Goal: Task Accomplishment & Management: Complete application form

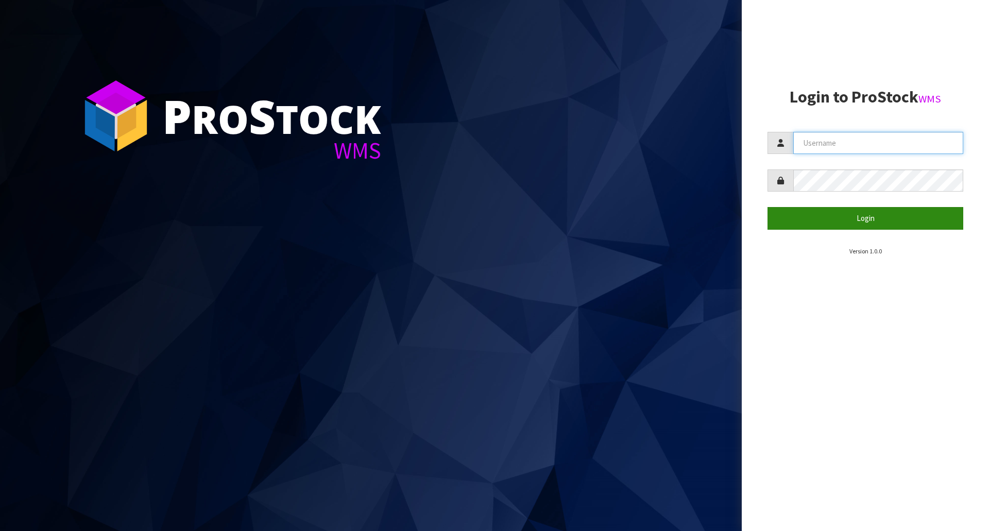
type input "[EMAIL_ADDRESS][DOMAIN_NAME]"
click at [862, 219] on button "Login" at bounding box center [865, 218] width 196 height 22
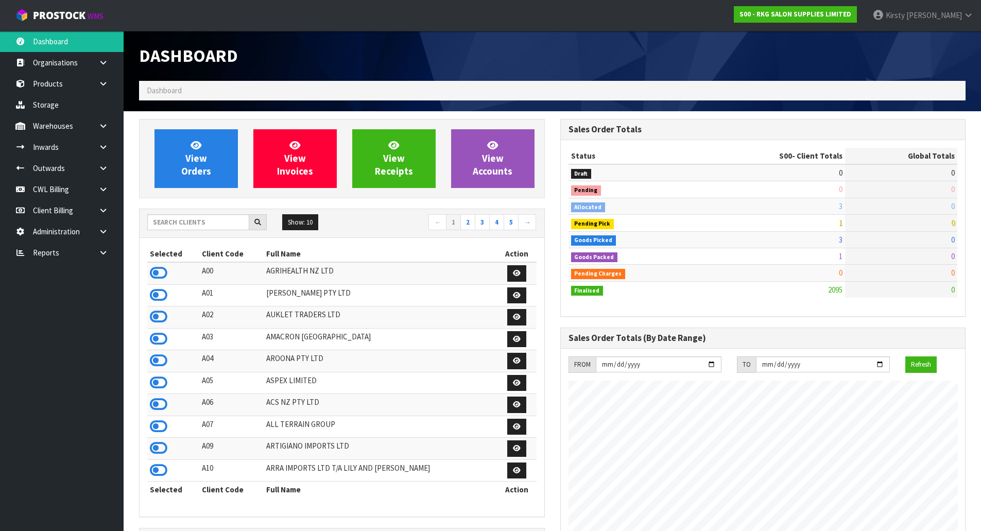
scroll to position [780, 421]
click at [101, 166] on icon at bounding box center [103, 168] width 10 height 8
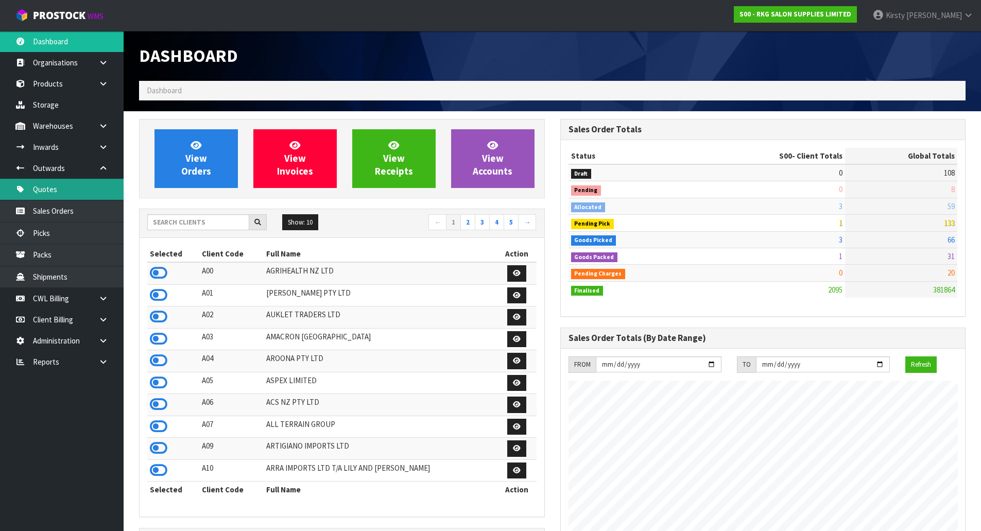
click at [64, 190] on link "Quotes" at bounding box center [62, 189] width 124 height 21
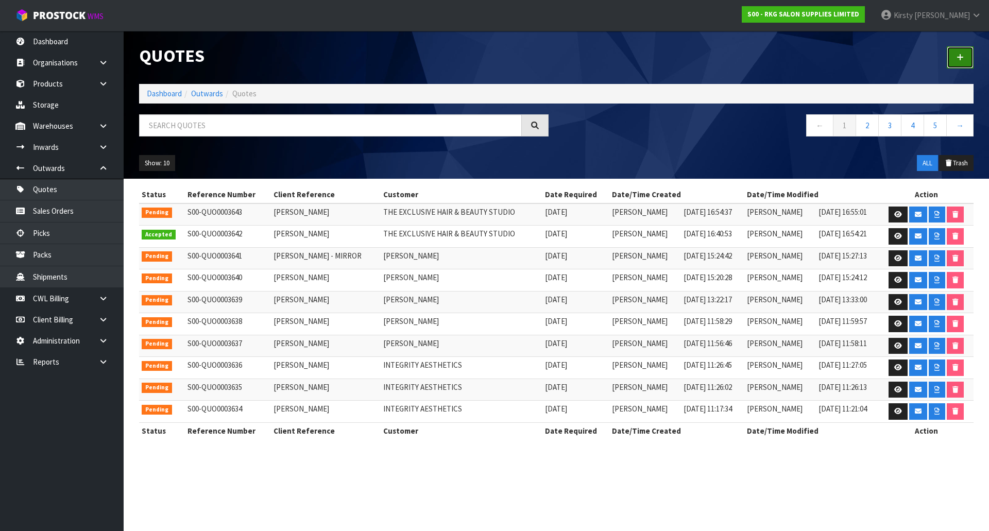
click at [963, 59] on icon at bounding box center [959, 58] width 7 height 8
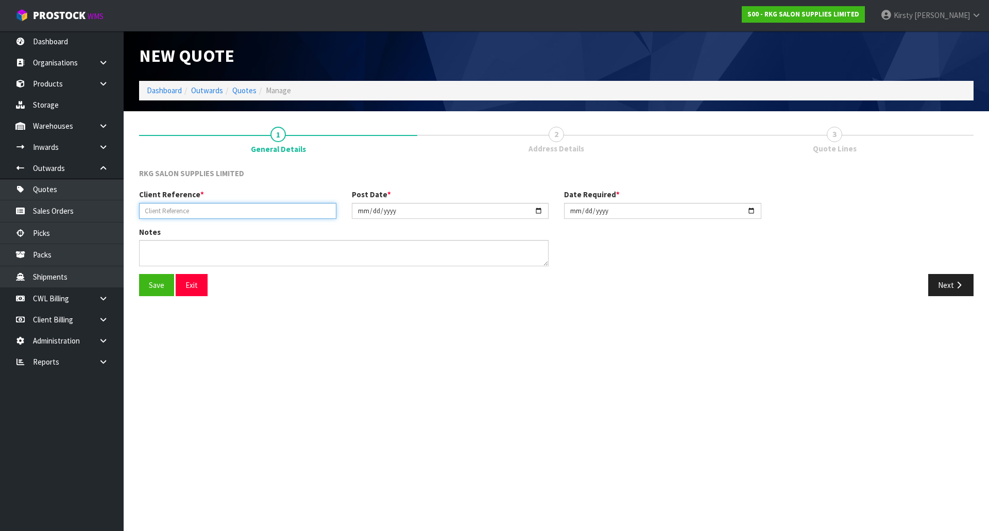
click at [182, 213] on input "text" at bounding box center [237, 211] width 197 height 16
type input "[PERSON_NAME]"
click at [157, 289] on button "Save" at bounding box center [156, 285] width 35 height 22
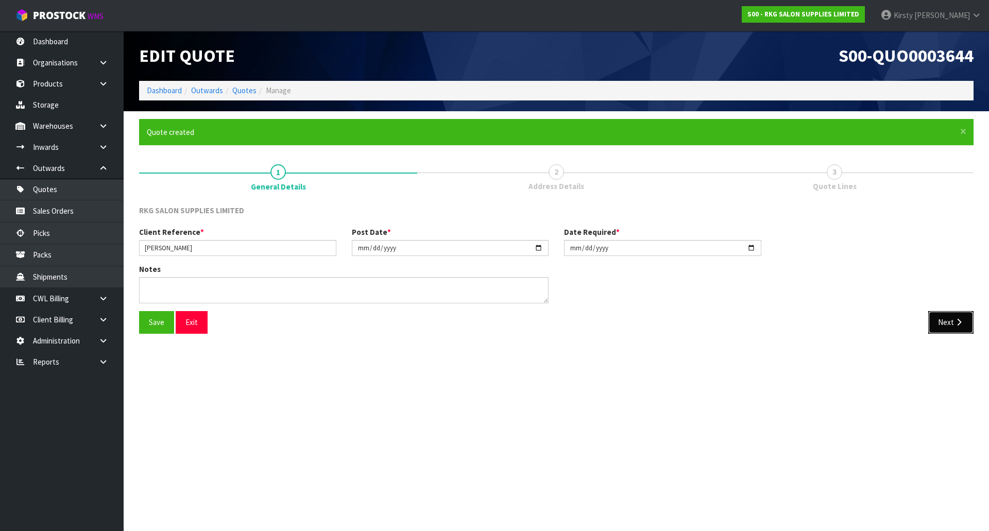
click at [949, 324] on button "Next" at bounding box center [950, 322] width 45 height 22
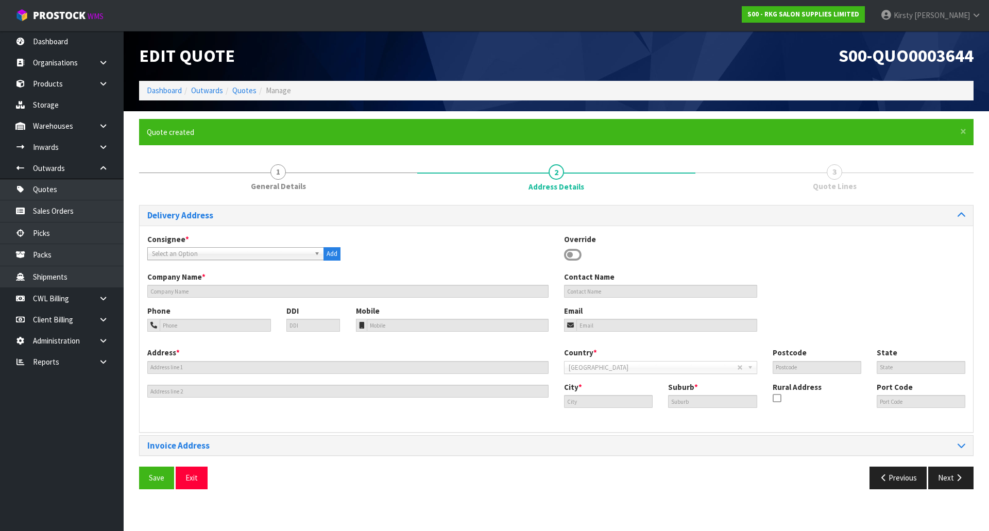
click at [572, 253] on icon at bounding box center [573, 254] width 18 height 15
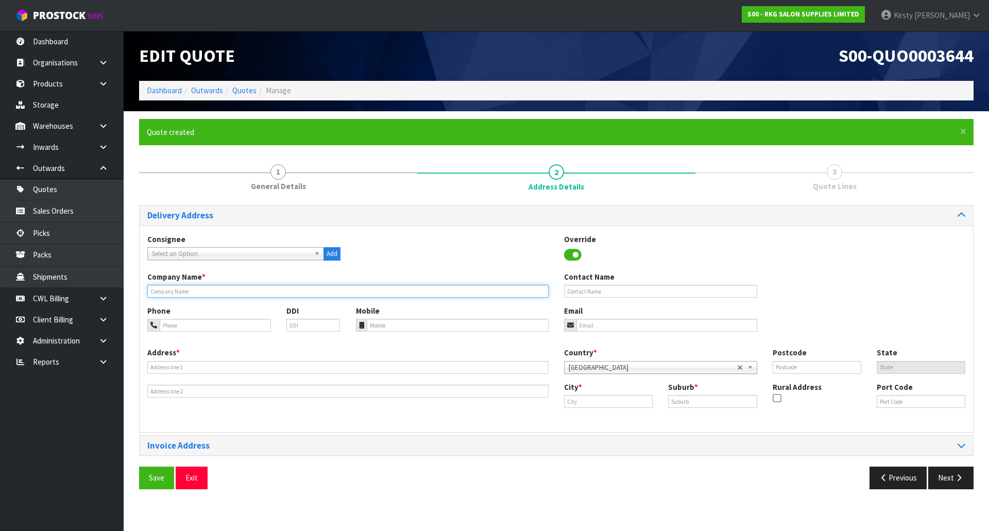
click at [194, 292] on input "text" at bounding box center [347, 291] width 401 height 13
type input "[PERSON_NAME]"
click at [580, 327] on input "email" at bounding box center [666, 325] width 181 height 13
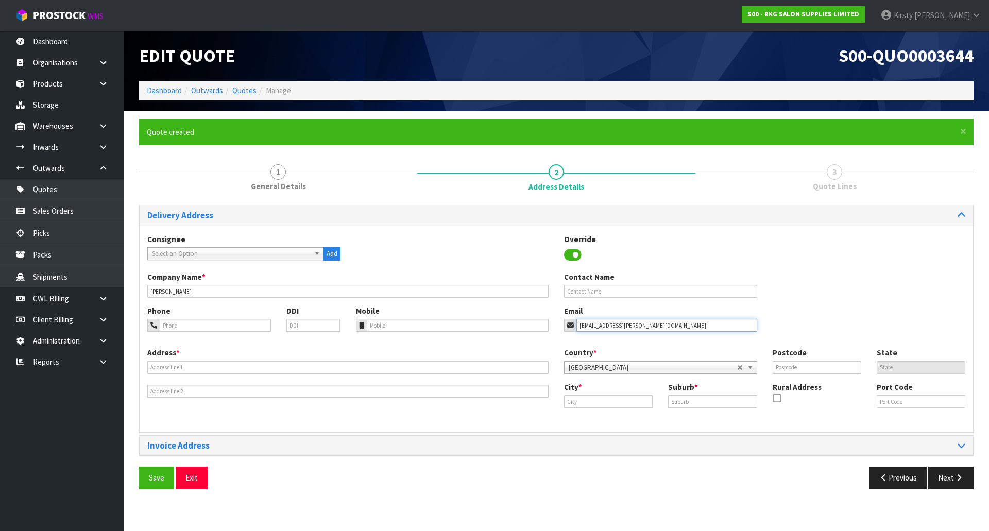
type input "[EMAIL_ADDRESS][PERSON_NAME][DOMAIN_NAME]"
type input "[STREET_ADDRESS]"
click at [590, 402] on input "text" at bounding box center [608, 401] width 89 height 13
click at [591, 419] on strong "[PERSON_NAME]" at bounding box center [604, 419] width 59 height 10
type input "Carterton"
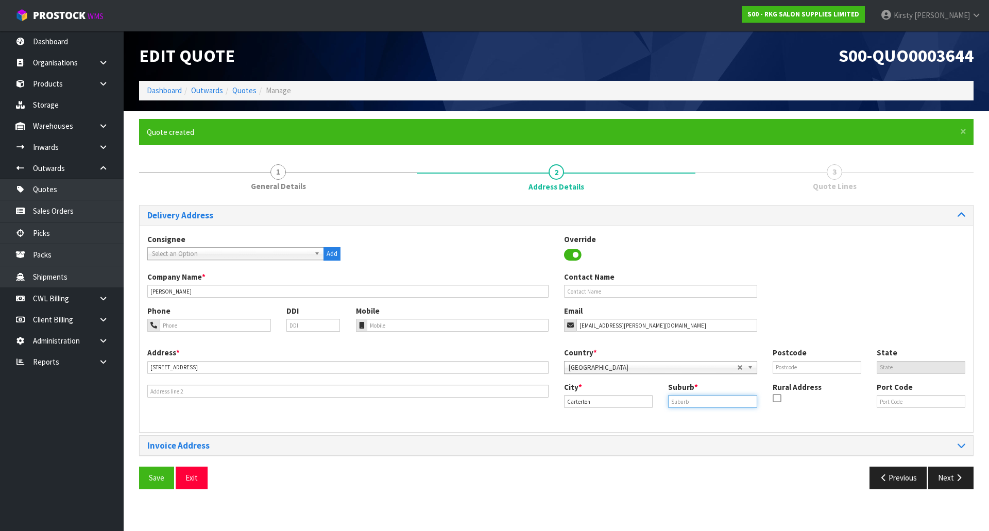
click at [675, 402] on input "text" at bounding box center [712, 401] width 89 height 13
type input "[PERSON_NAME]"
click at [797, 358] on label "Postcode" at bounding box center [790, 352] width 34 height 11
click at [797, 362] on input "text" at bounding box center [817, 367] width 89 height 13
click at [157, 470] on button "Save" at bounding box center [156, 478] width 35 height 22
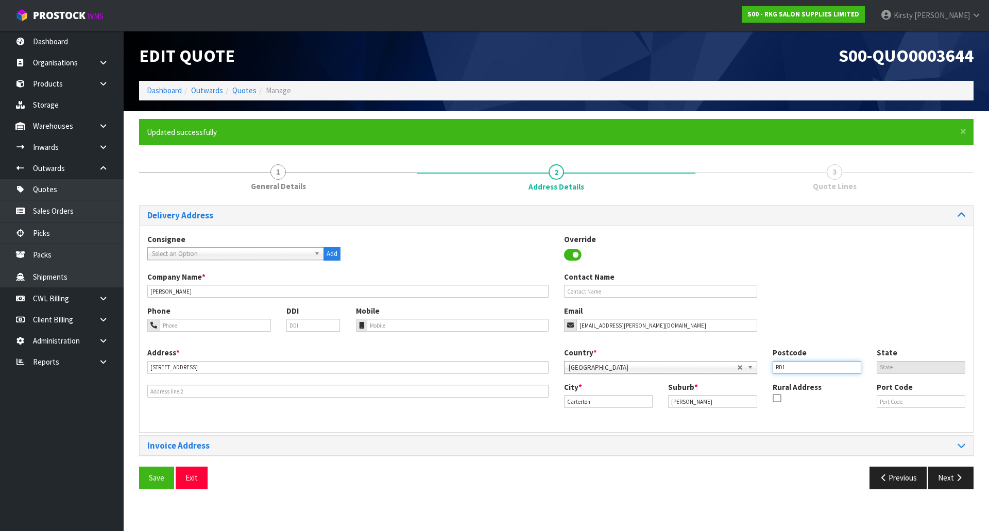
drag, startPoint x: 791, startPoint y: 363, endPoint x: 757, endPoint y: 369, distance: 34.6
click at [757, 369] on div "Country * [GEOGRAPHIC_DATA] [GEOGRAPHIC_DATA] [GEOGRAPHIC_DATA] [GEOGRAPHIC_DAT…" at bounding box center [764, 364] width 417 height 34
type input "5791"
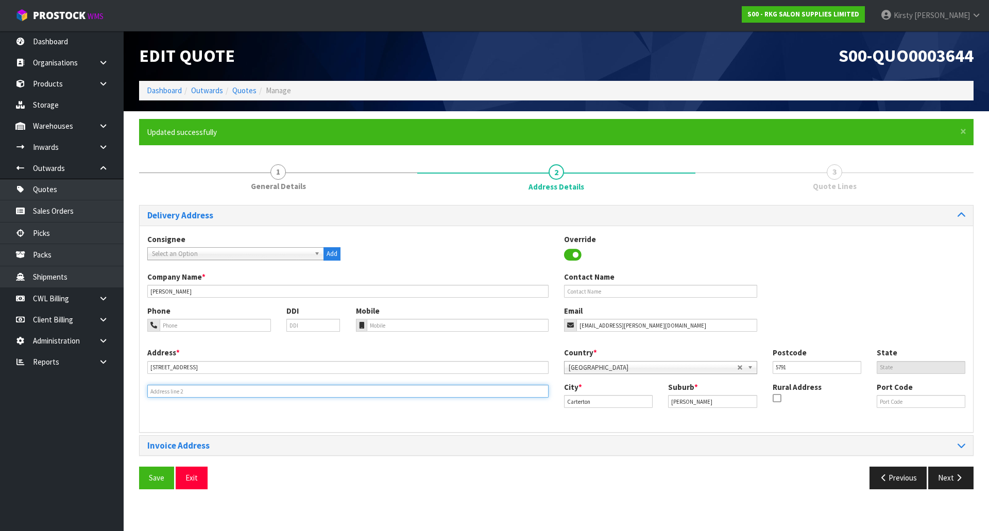
click at [206, 392] on input "text" at bounding box center [347, 391] width 401 height 13
type input "RD1"
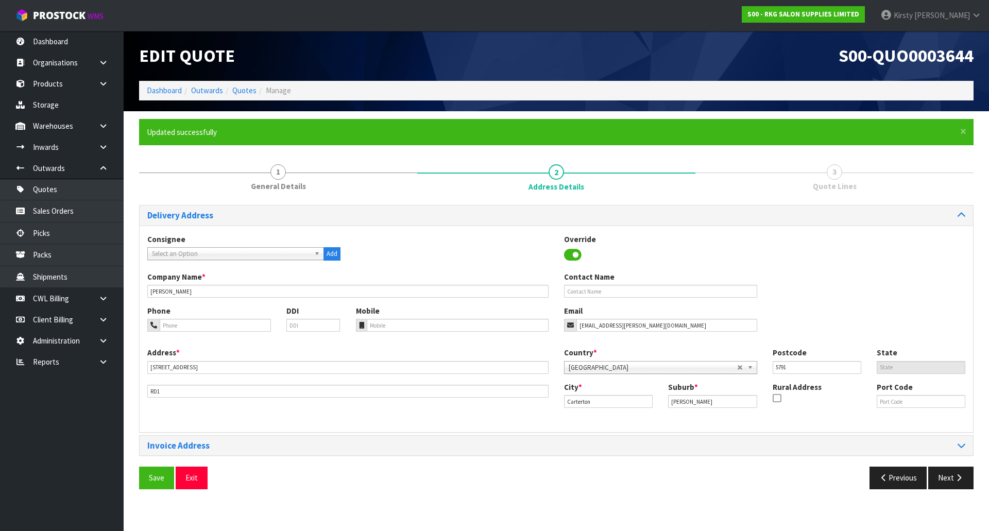
drag, startPoint x: 775, startPoint y: 397, endPoint x: 750, endPoint y: 408, distance: 27.7
click at [776, 398] on icon at bounding box center [777, 398] width 8 height 1
click at [0, 0] on input "checkbox" at bounding box center [0, 0] width 0 height 0
click at [155, 475] on button "Save" at bounding box center [156, 478] width 35 height 22
click at [961, 474] on icon "button" at bounding box center [959, 478] width 10 height 8
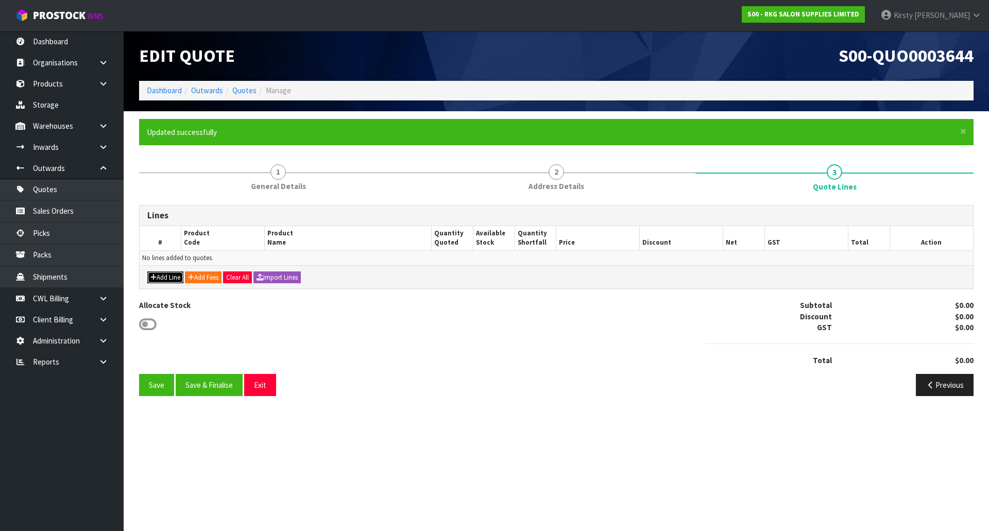
click at [177, 272] on button "Add Line" at bounding box center [165, 277] width 36 height 12
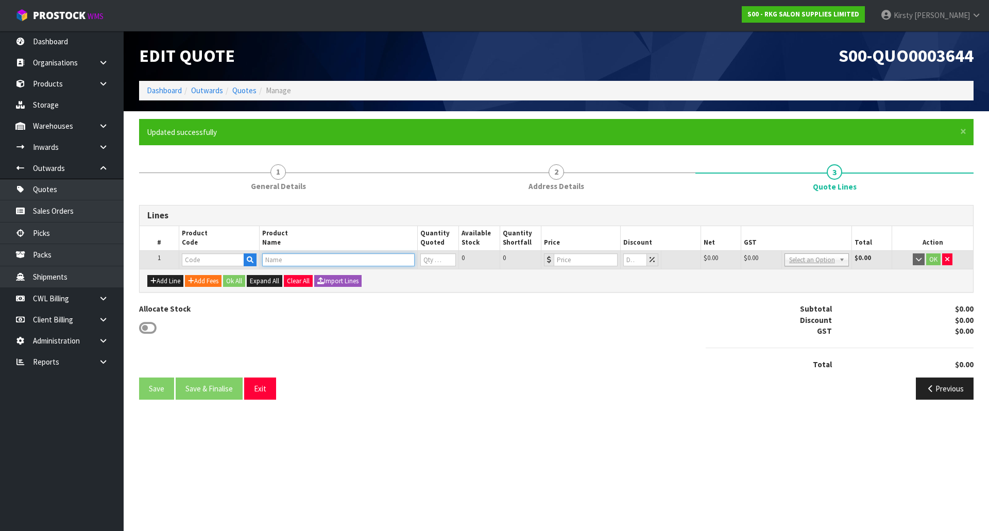
click at [281, 259] on input "text" at bounding box center [338, 259] width 152 height 13
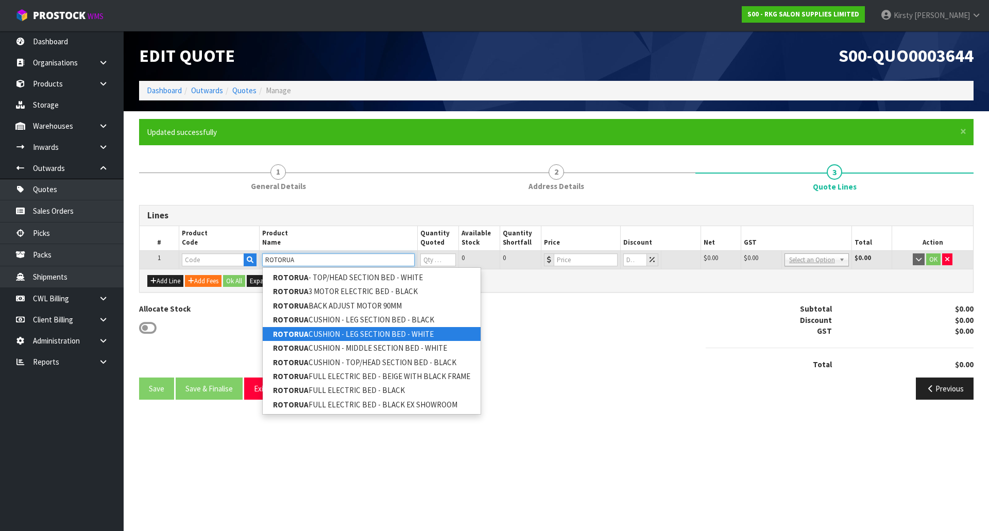
type input "ROTORUA"
click at [203, 262] on input "text" at bounding box center [213, 259] width 62 height 13
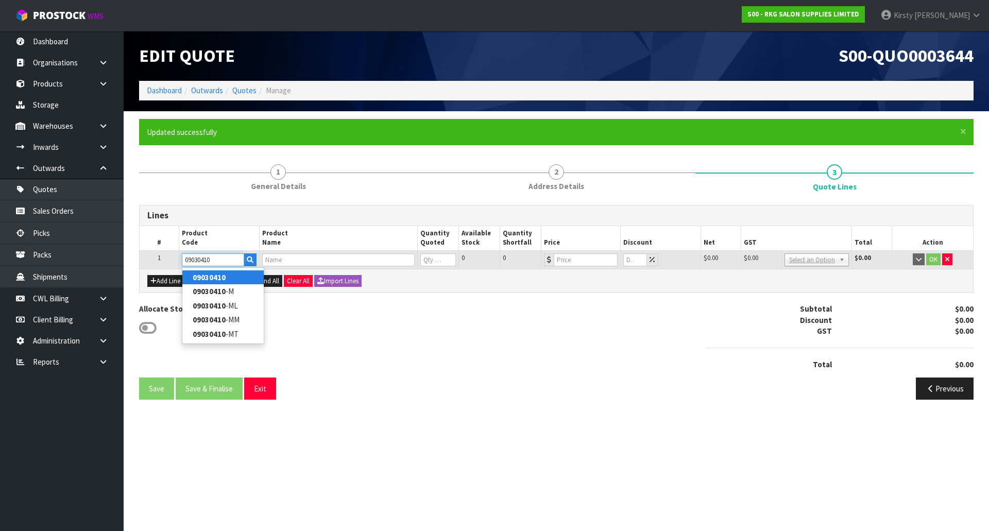
type input "09030410"
click at [209, 279] on strong "09030410" at bounding box center [209, 277] width 33 height 10
type input "09030410"
type input "ROTORUA FULL ELECTRIC BED - WHITE"
type input "0"
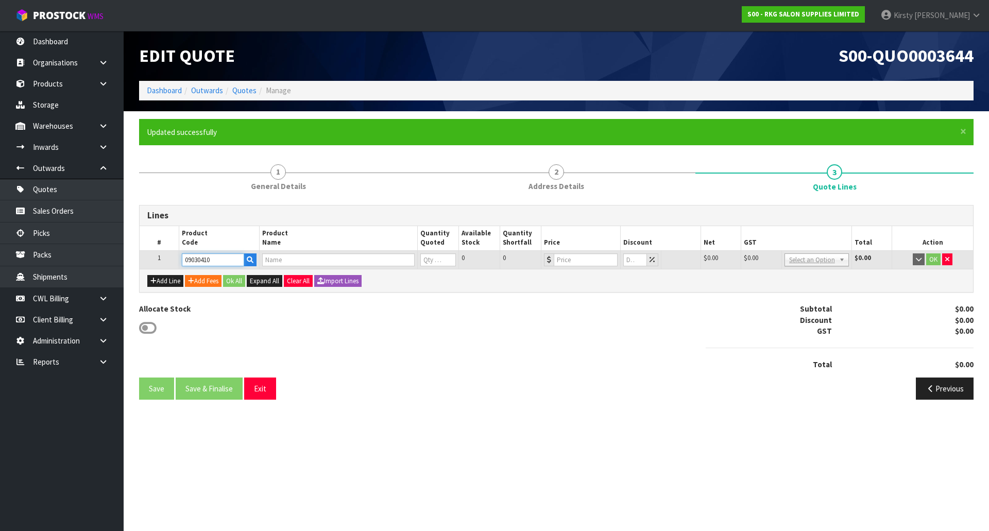
type input "1399"
type input "0"
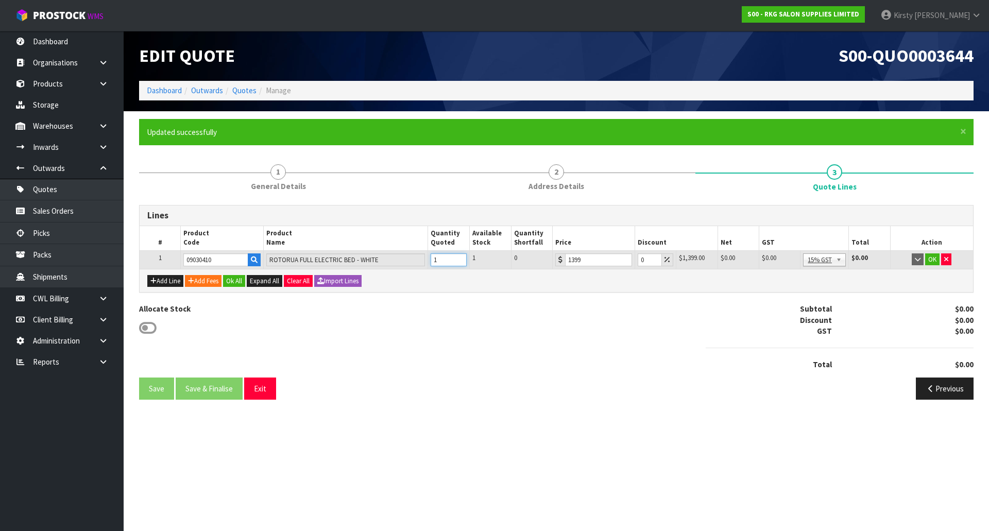
type input "1"
click at [457, 258] on input "1" at bounding box center [449, 259] width 36 height 13
drag, startPoint x: 642, startPoint y: 264, endPoint x: 630, endPoint y: 264, distance: 12.4
click at [630, 264] on tr "1 09030410 ROTORUA FULL ELECTRIC BED - WHITE 1 1 0 1399 0 $1,399.00 $0.00 $1,39…" at bounding box center [556, 259] width 833 height 19
type input "30"
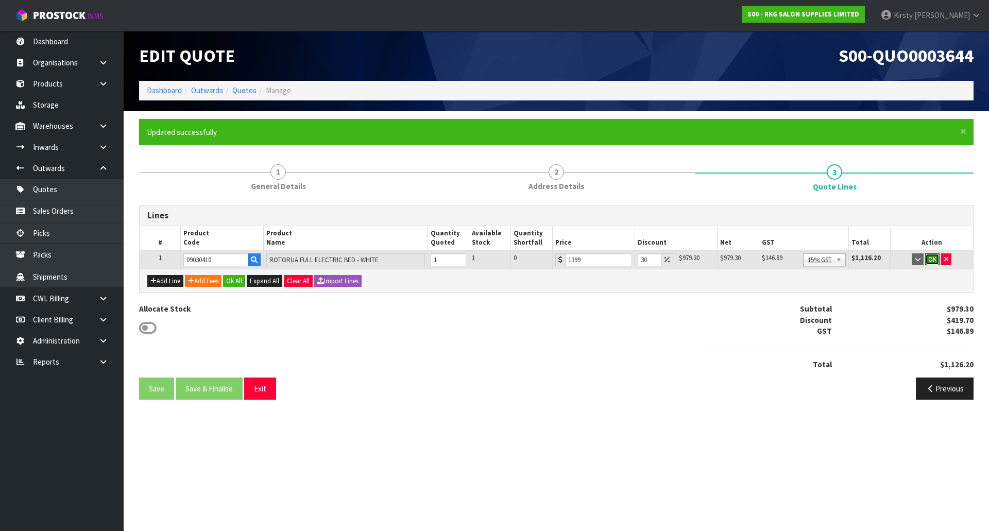
drag, startPoint x: 932, startPoint y: 260, endPoint x: 844, endPoint y: 278, distance: 89.9
click at [931, 260] on button "OK" at bounding box center [932, 259] width 14 height 12
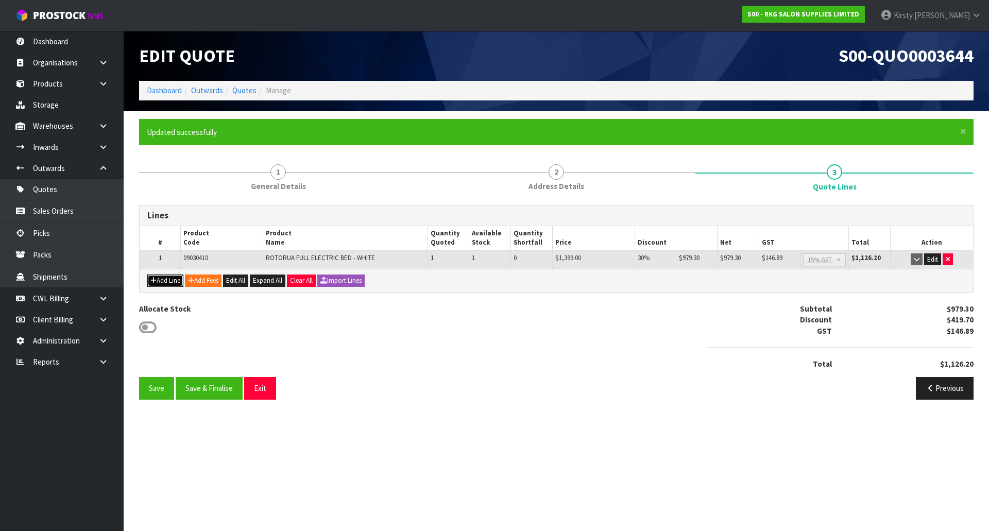
click at [173, 281] on button "Add Line" at bounding box center [165, 281] width 36 height 12
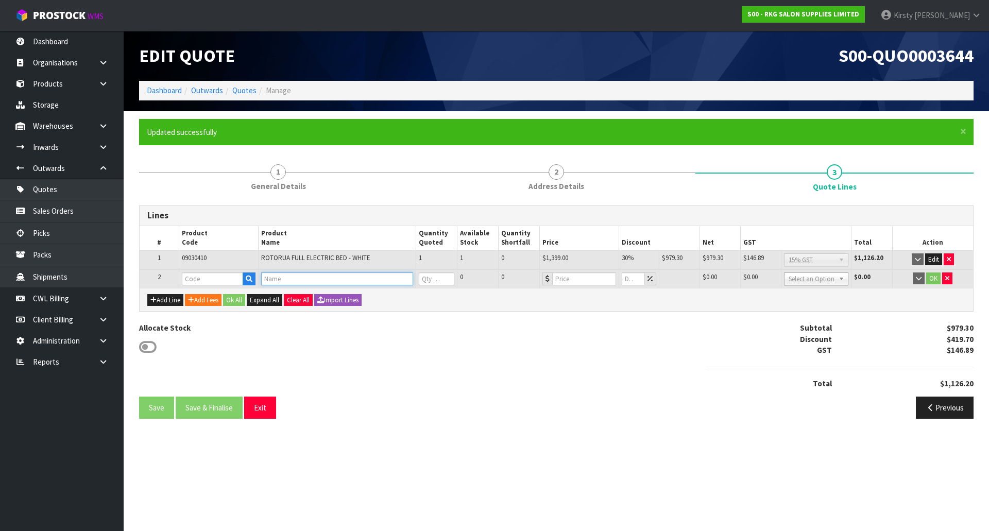
click at [271, 279] on input "text" at bounding box center [336, 278] width 151 height 13
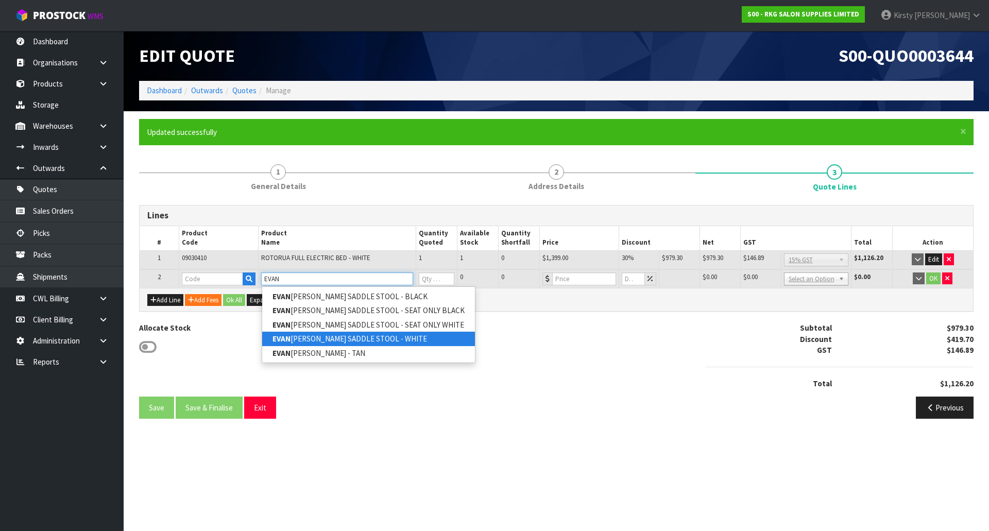
type input "EVAN"
click at [290, 335] on link "[PERSON_NAME] SADDLE STOOL - WHITE" at bounding box center [368, 339] width 213 height 14
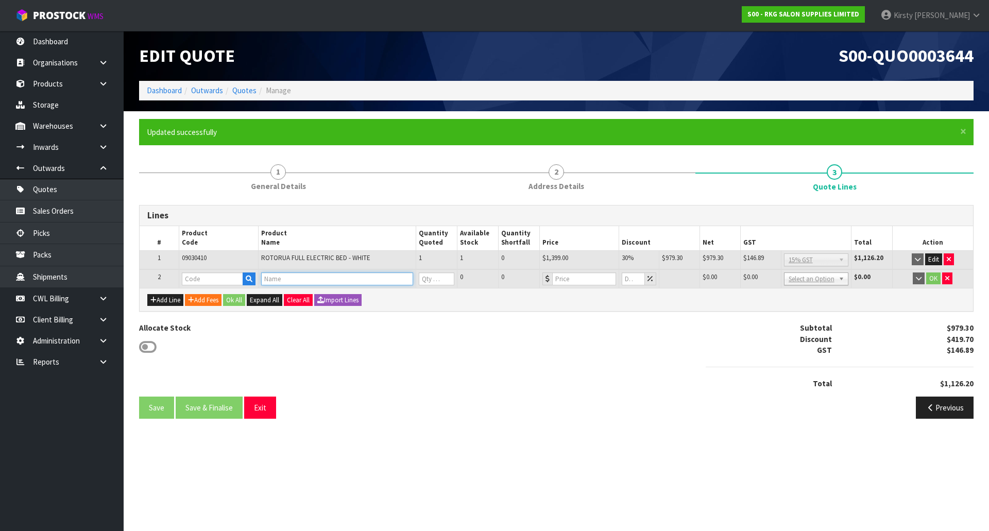
type input "EVANDALE SADDLE STOOL - WHITE"
type input "07040402"
type input "0"
type input "129"
type input "0"
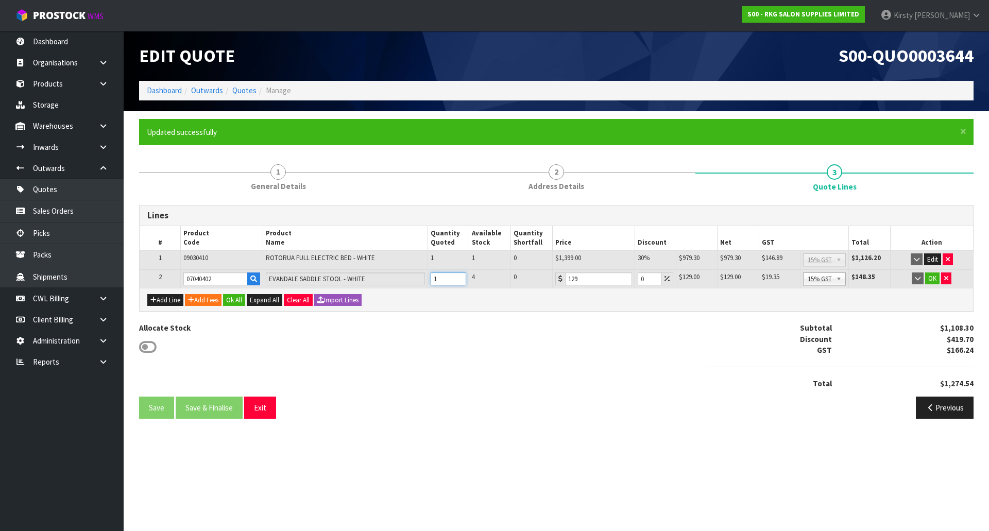
type input "1"
click at [457, 276] on input "1" at bounding box center [449, 278] width 36 height 13
click at [930, 279] on button "OK" at bounding box center [932, 278] width 14 height 12
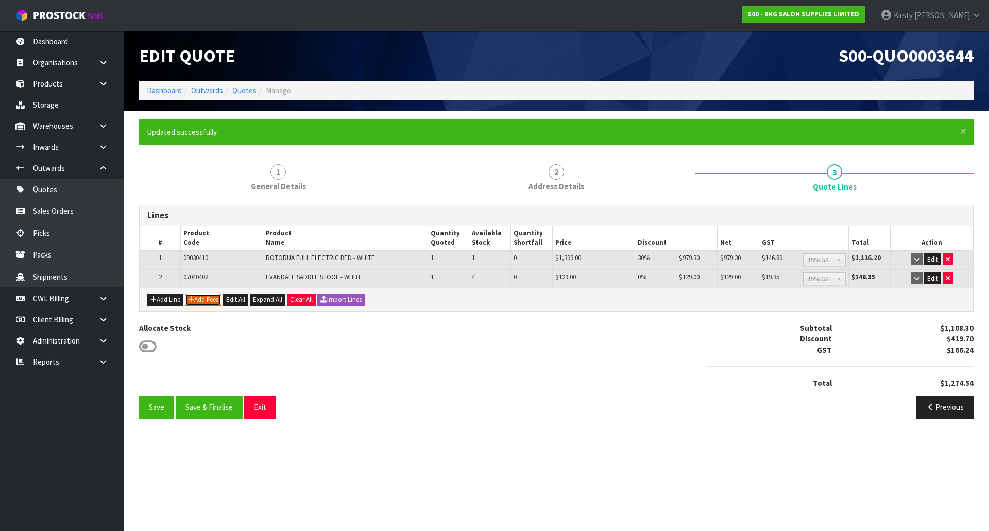
click at [208, 295] on button "Add Fees" at bounding box center [203, 300] width 37 height 12
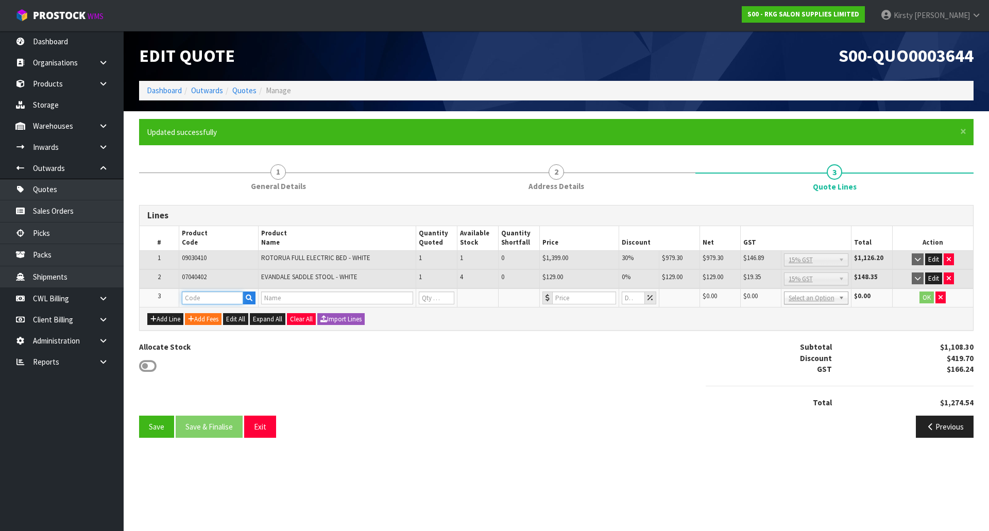
click at [207, 297] on input "text" at bounding box center [213, 298] width 62 height 13
type input "FRE"
click at [207, 313] on link "FRE IGHT" at bounding box center [222, 316] width 81 height 14
type input "FREIGHT"
type input "FREIGHT FEE"
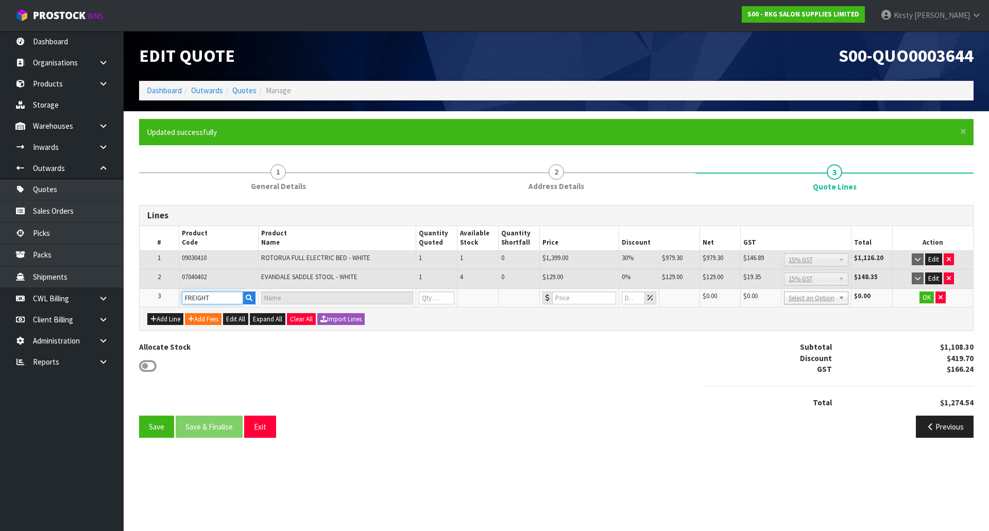
type input "1"
type input "0"
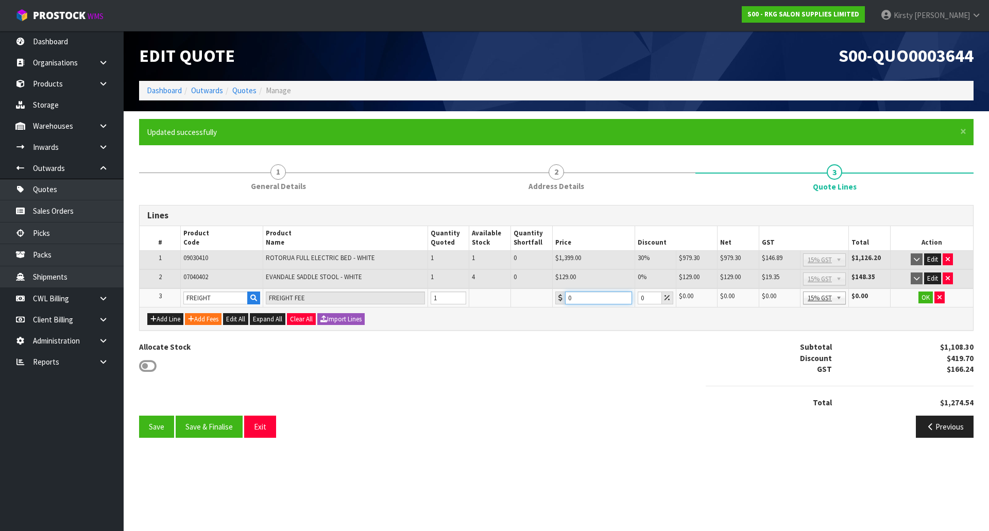
drag, startPoint x: 577, startPoint y: 300, endPoint x: 562, endPoint y: 300, distance: 14.9
click at [562, 300] on div "0" at bounding box center [593, 298] width 77 height 13
type input "236.05"
click at [924, 300] on button "OK" at bounding box center [925, 298] width 14 height 12
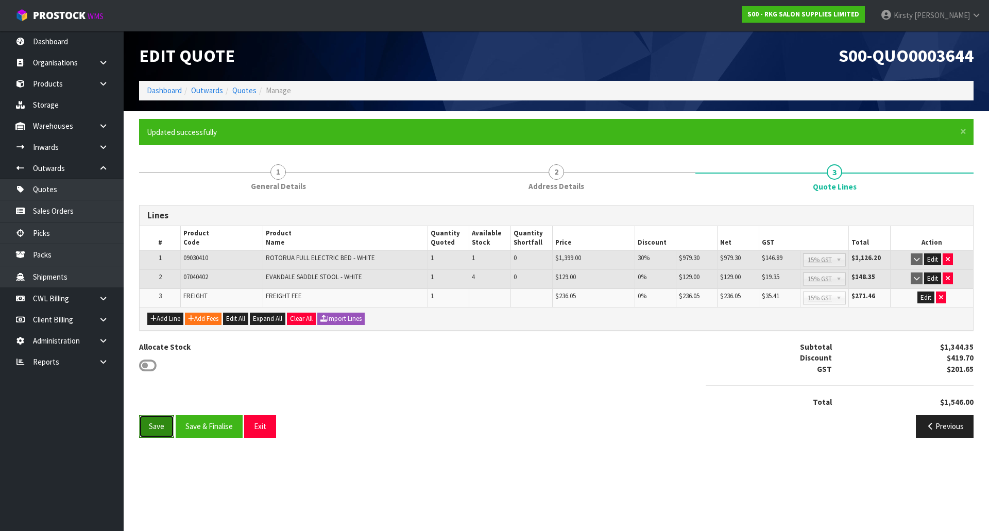
click at [148, 424] on button "Save" at bounding box center [156, 426] width 35 height 22
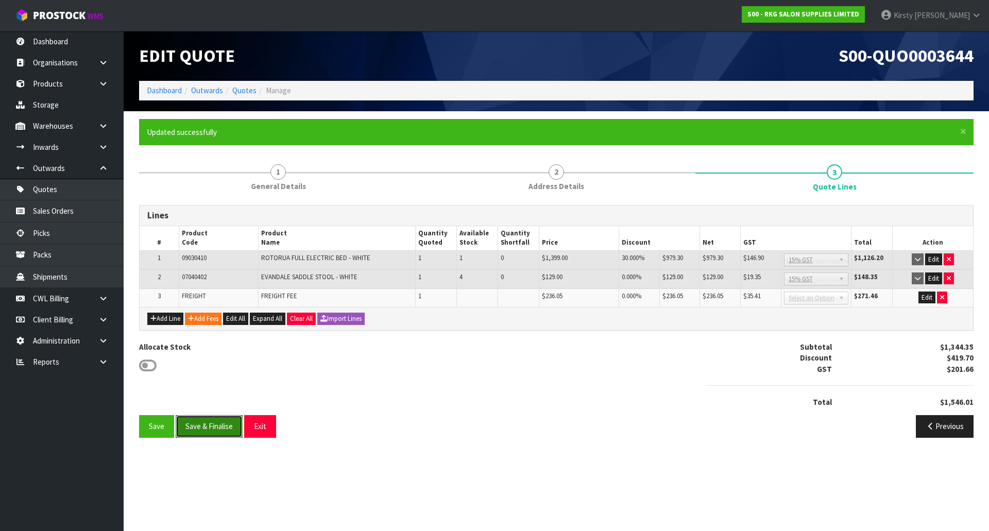
click at [202, 429] on button "Save & Finalise" at bounding box center [209, 426] width 67 height 22
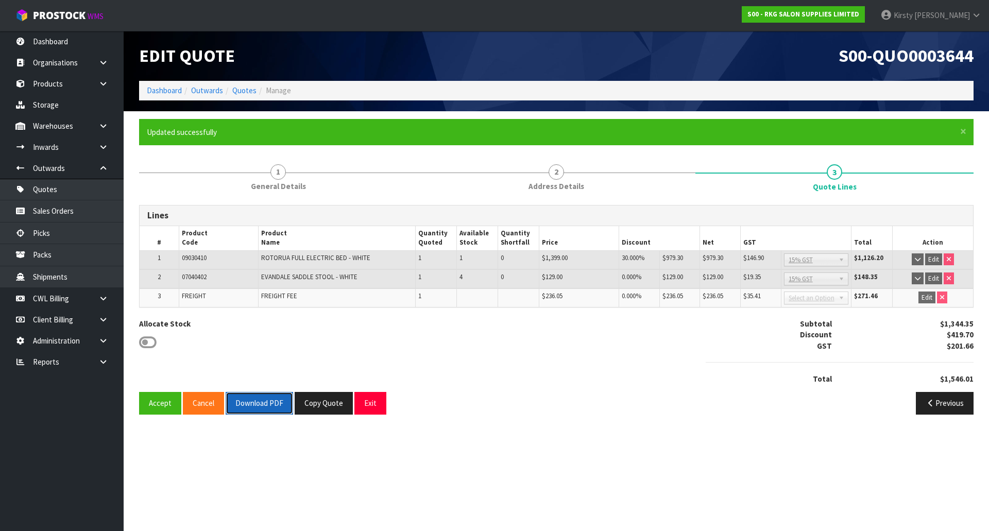
click at [238, 408] on button "Download PDF" at bounding box center [259, 403] width 67 height 22
click at [374, 404] on button "Exit" at bounding box center [370, 403] width 32 height 22
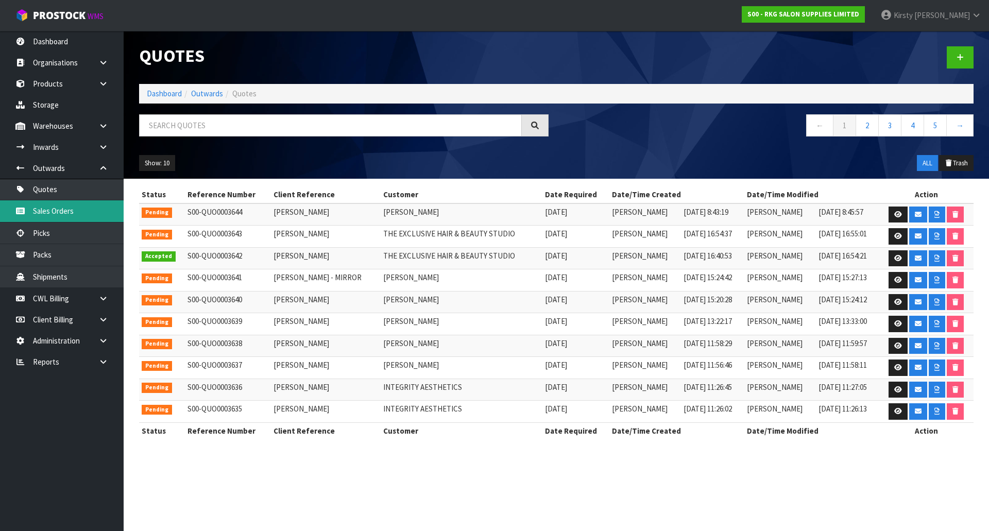
click at [64, 210] on link "Sales Orders" at bounding box center [62, 210] width 124 height 21
